Goal: Information Seeking & Learning: Learn about a topic

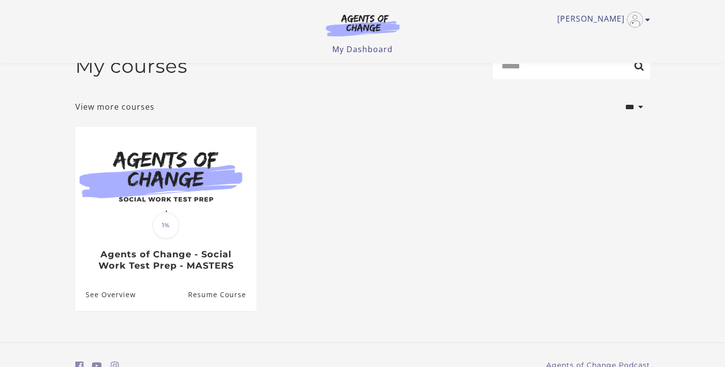
scroll to position [72, 0]
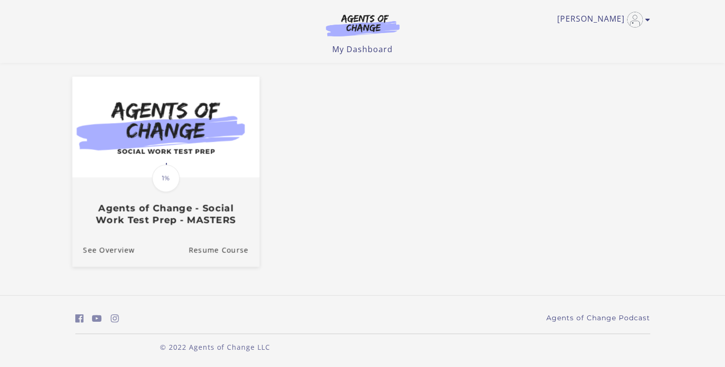
click at [128, 168] on img at bounding box center [165, 127] width 187 height 101
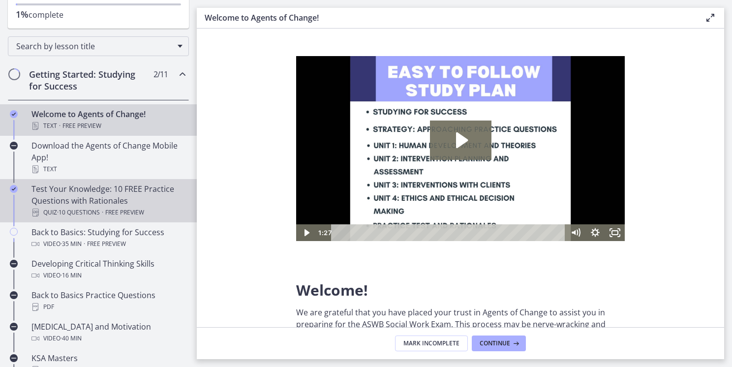
scroll to position [128, 0]
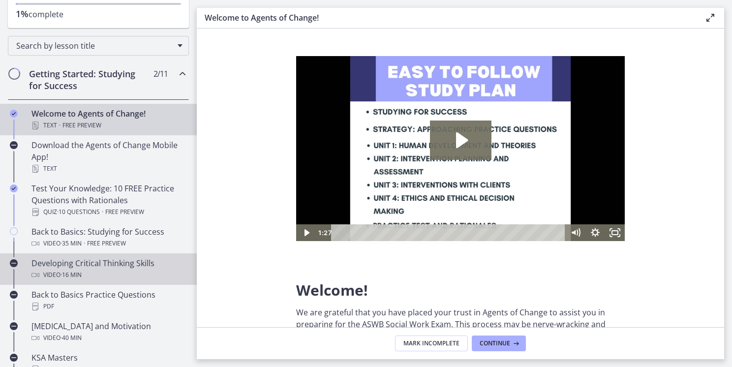
click at [104, 267] on div "Developing Critical Thinking Skills Video · 16 min" at bounding box center [107, 269] width 153 height 24
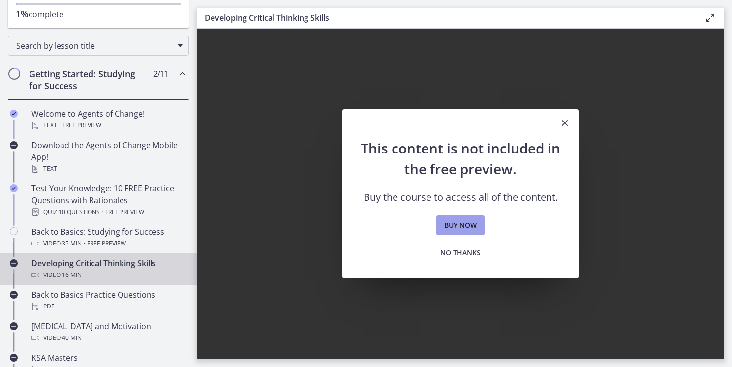
click at [464, 223] on span "Buy now" at bounding box center [460, 225] width 32 height 12
